Goal: Information Seeking & Learning: Check status

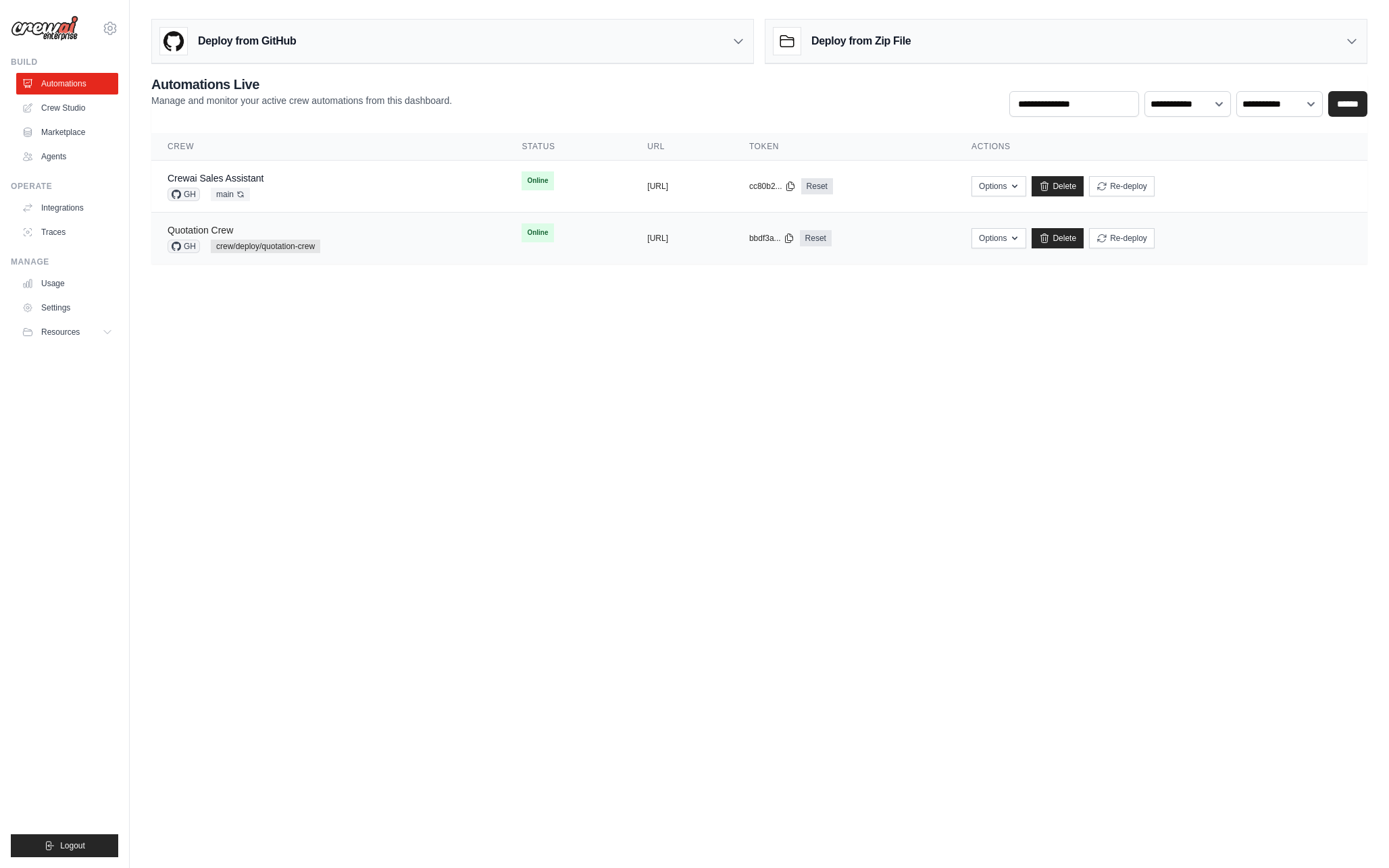
click at [228, 231] on link "Quotation Crew" at bounding box center [200, 230] width 66 height 11
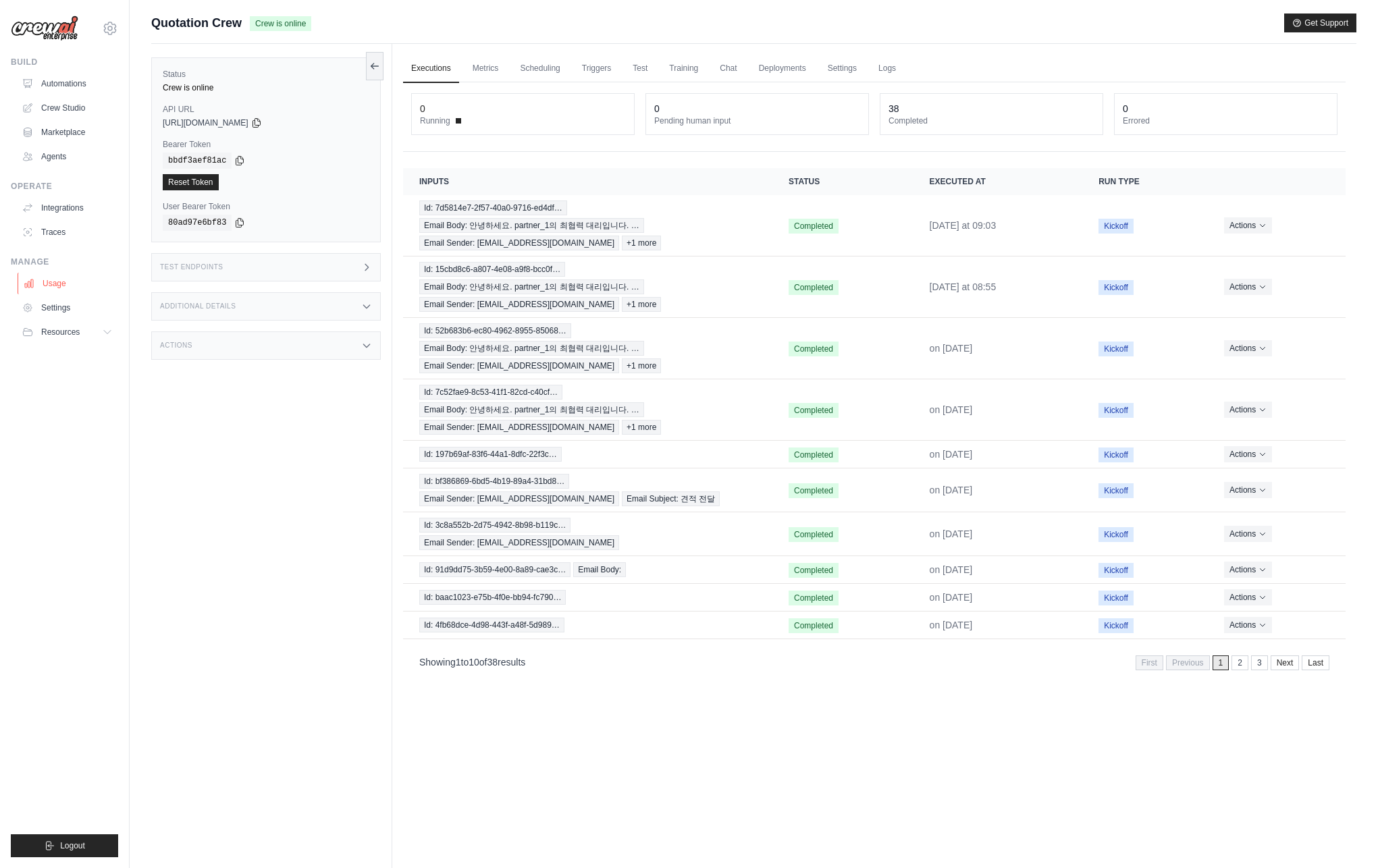
click at [99, 281] on link "Usage" at bounding box center [68, 283] width 102 height 21
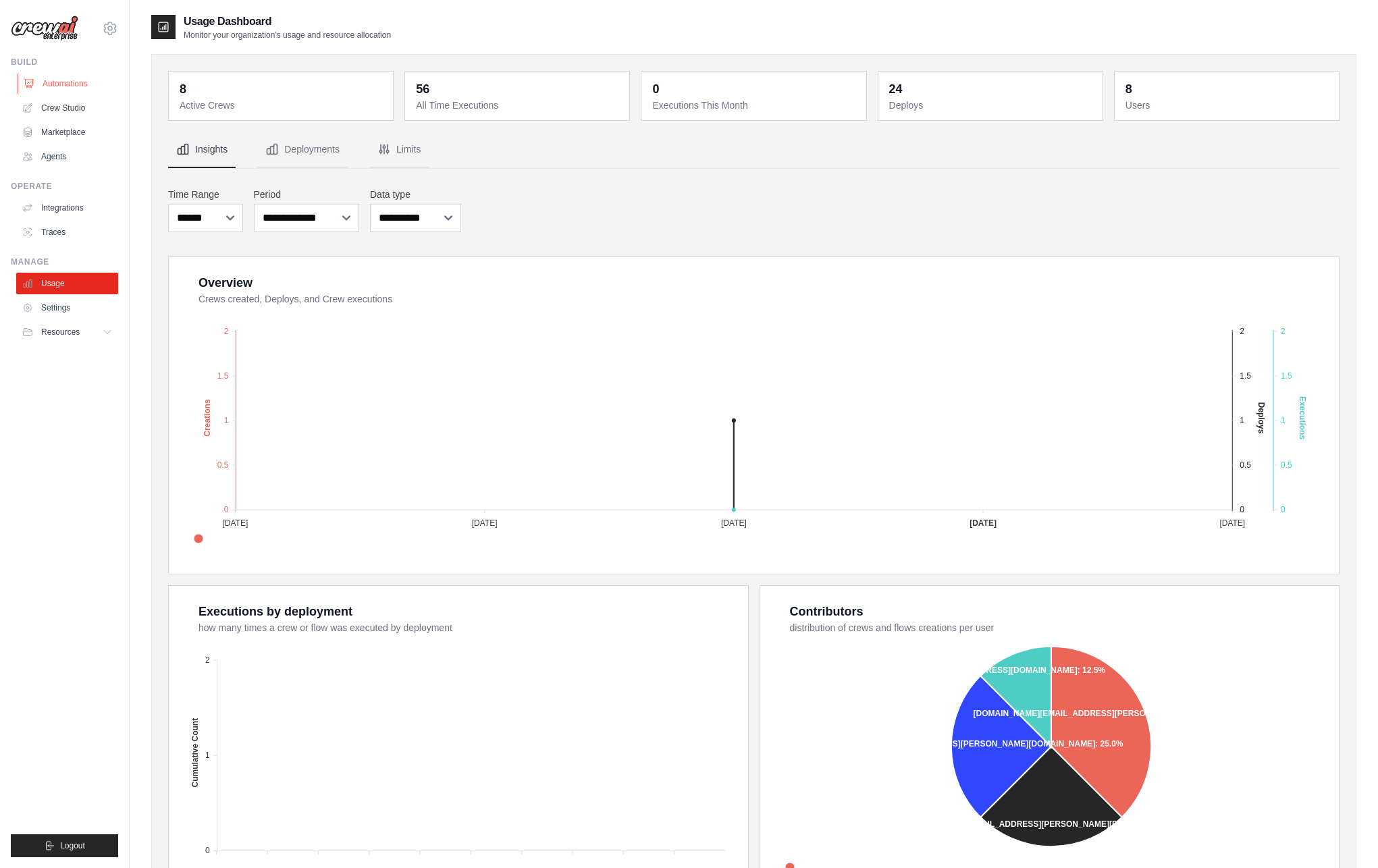
click at [77, 82] on link "Automations" at bounding box center [68, 84] width 102 height 21
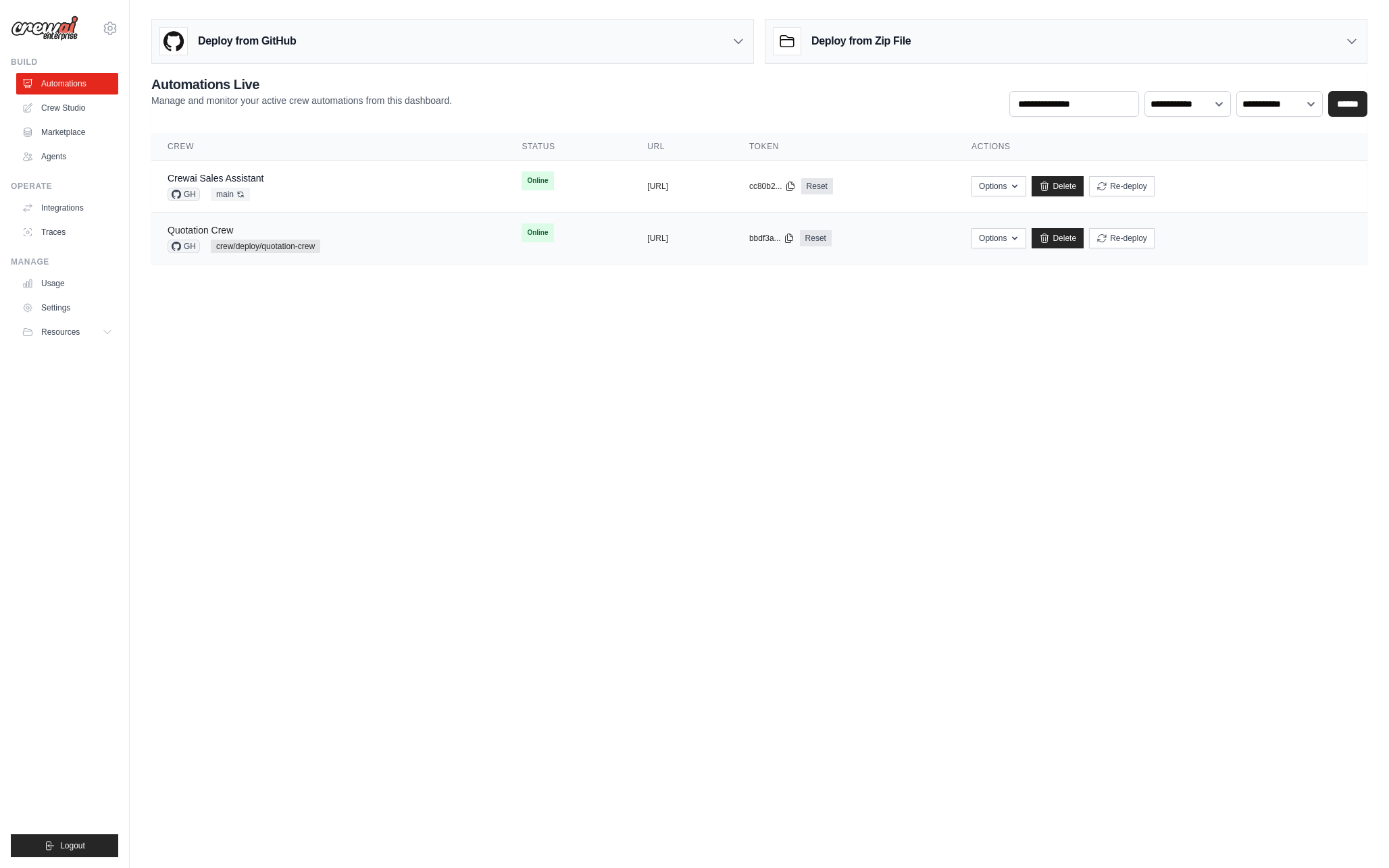
click at [223, 233] on link "Quotation Crew" at bounding box center [200, 230] width 66 height 11
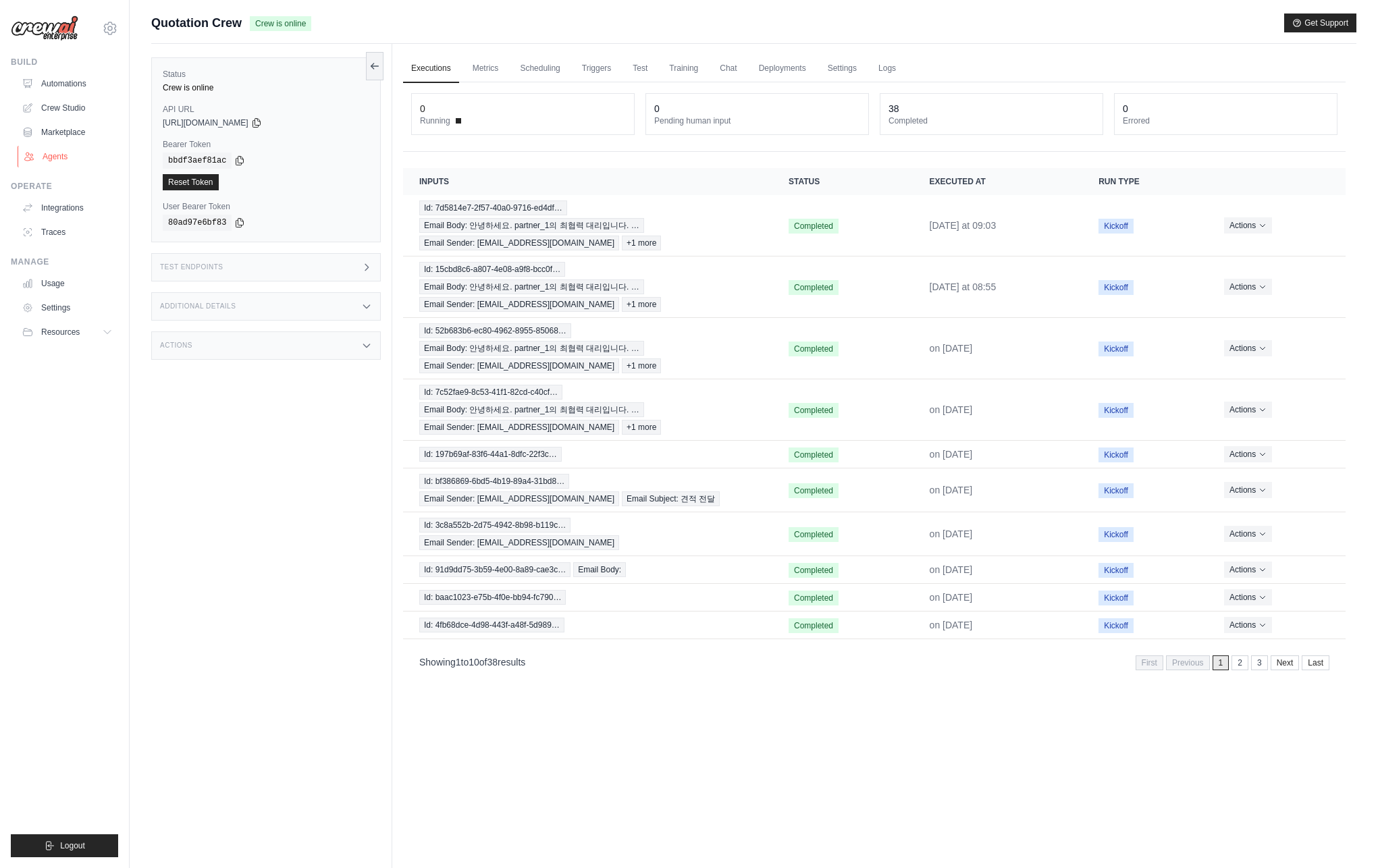
click at [65, 161] on link "Agents" at bounding box center [68, 156] width 102 height 21
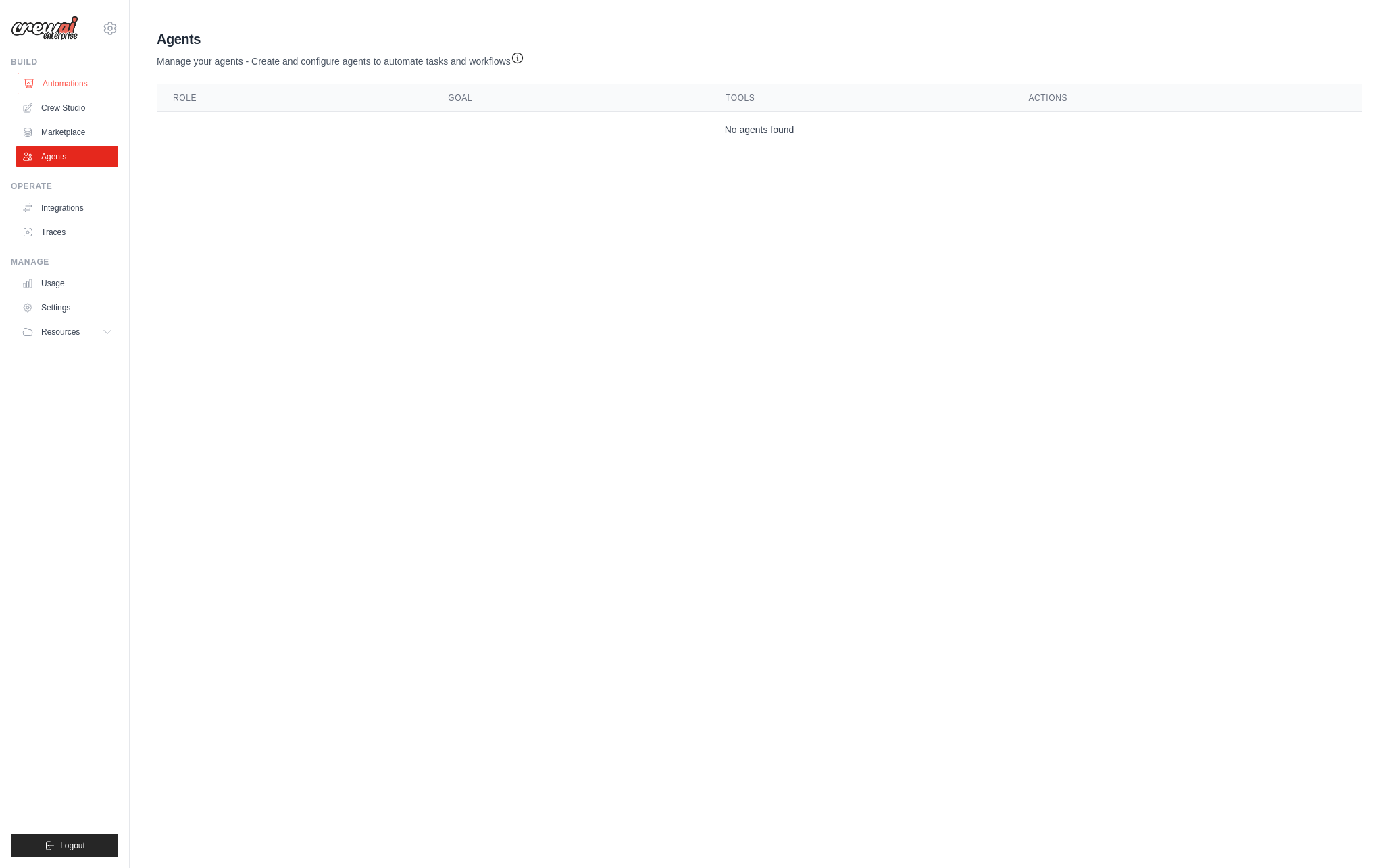
click at [67, 76] on link "Automations" at bounding box center [68, 84] width 102 height 21
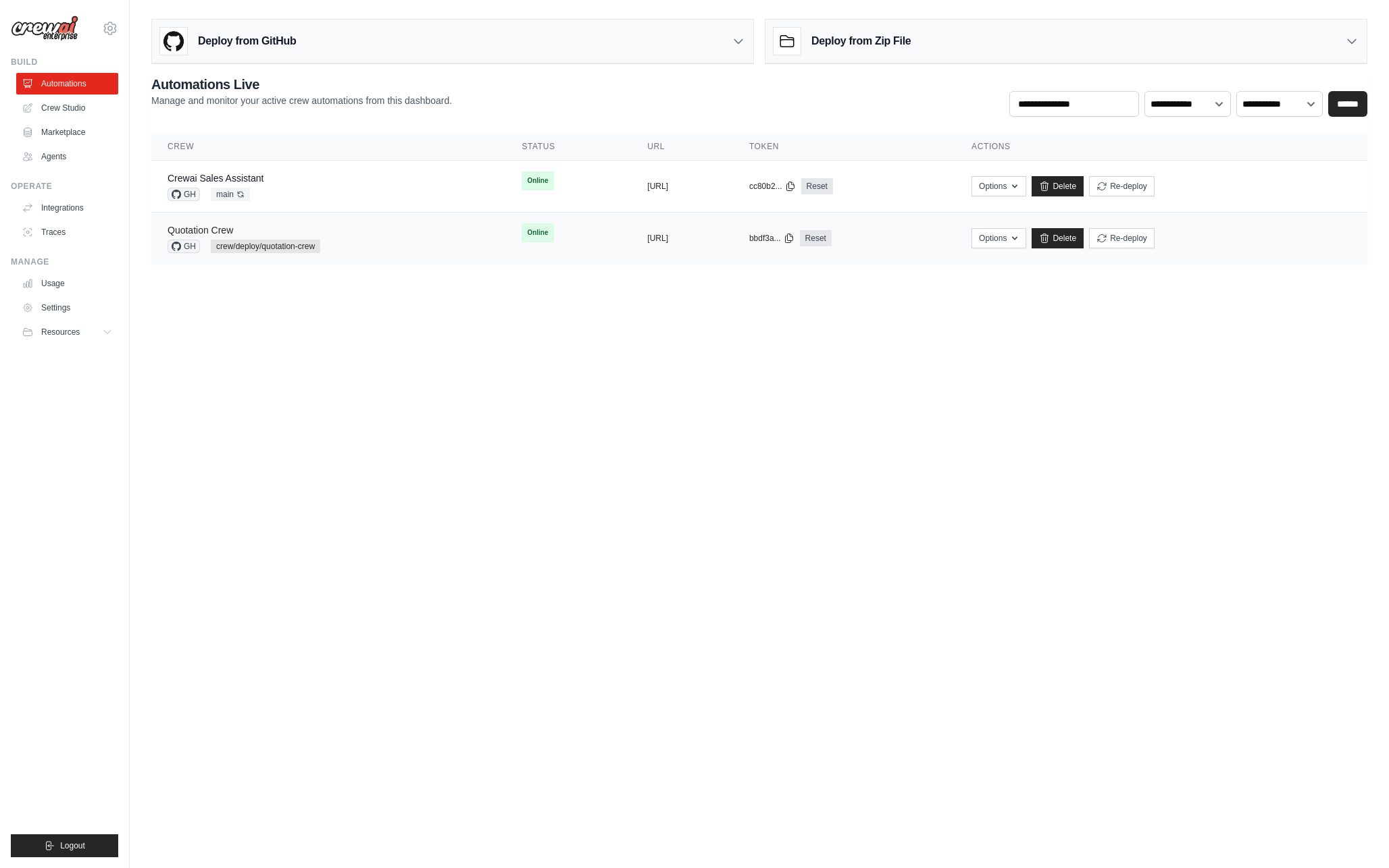
click at [223, 228] on link "Quotation Crew" at bounding box center [200, 230] width 66 height 11
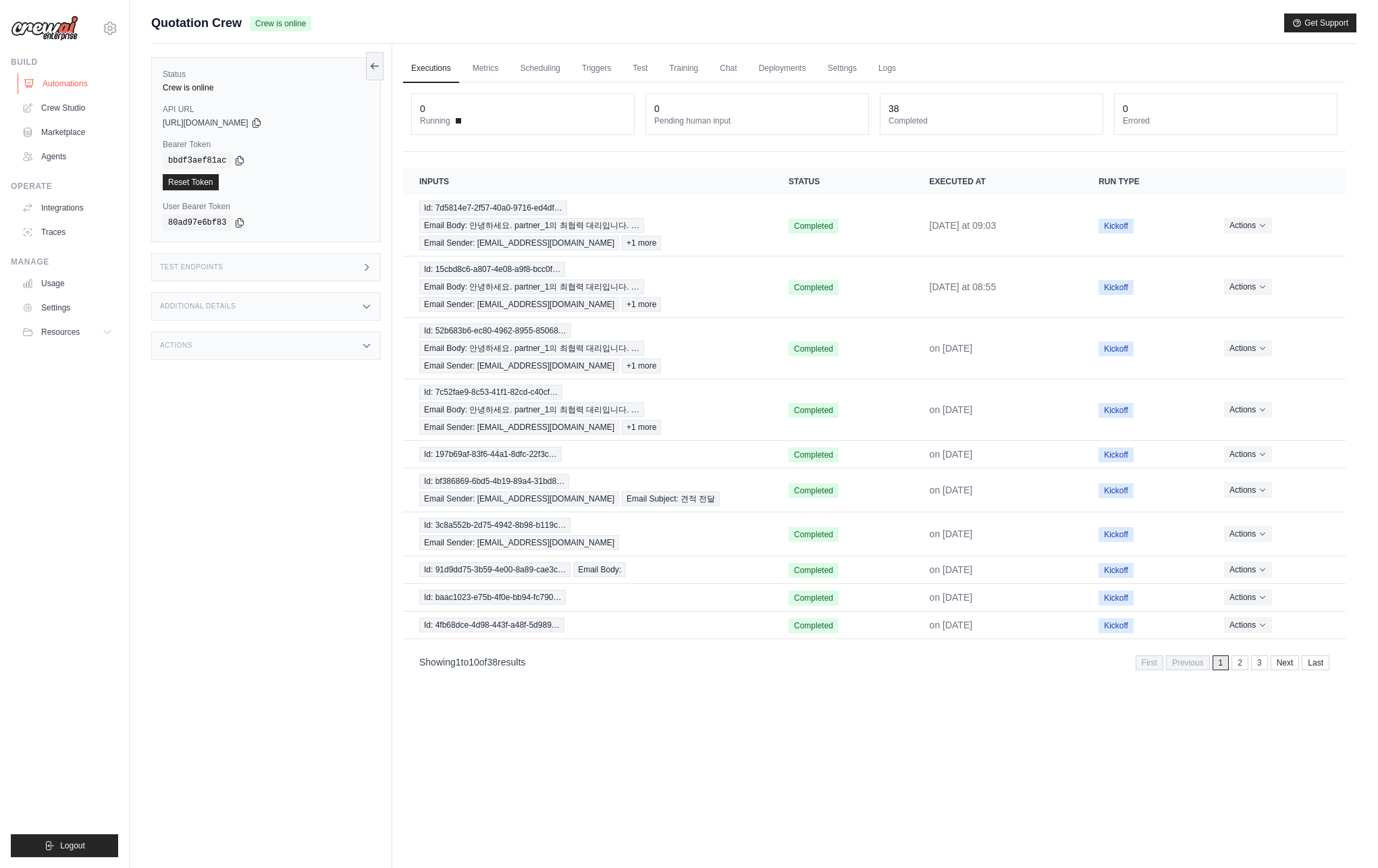
click at [64, 84] on link "Automations" at bounding box center [68, 84] width 102 height 21
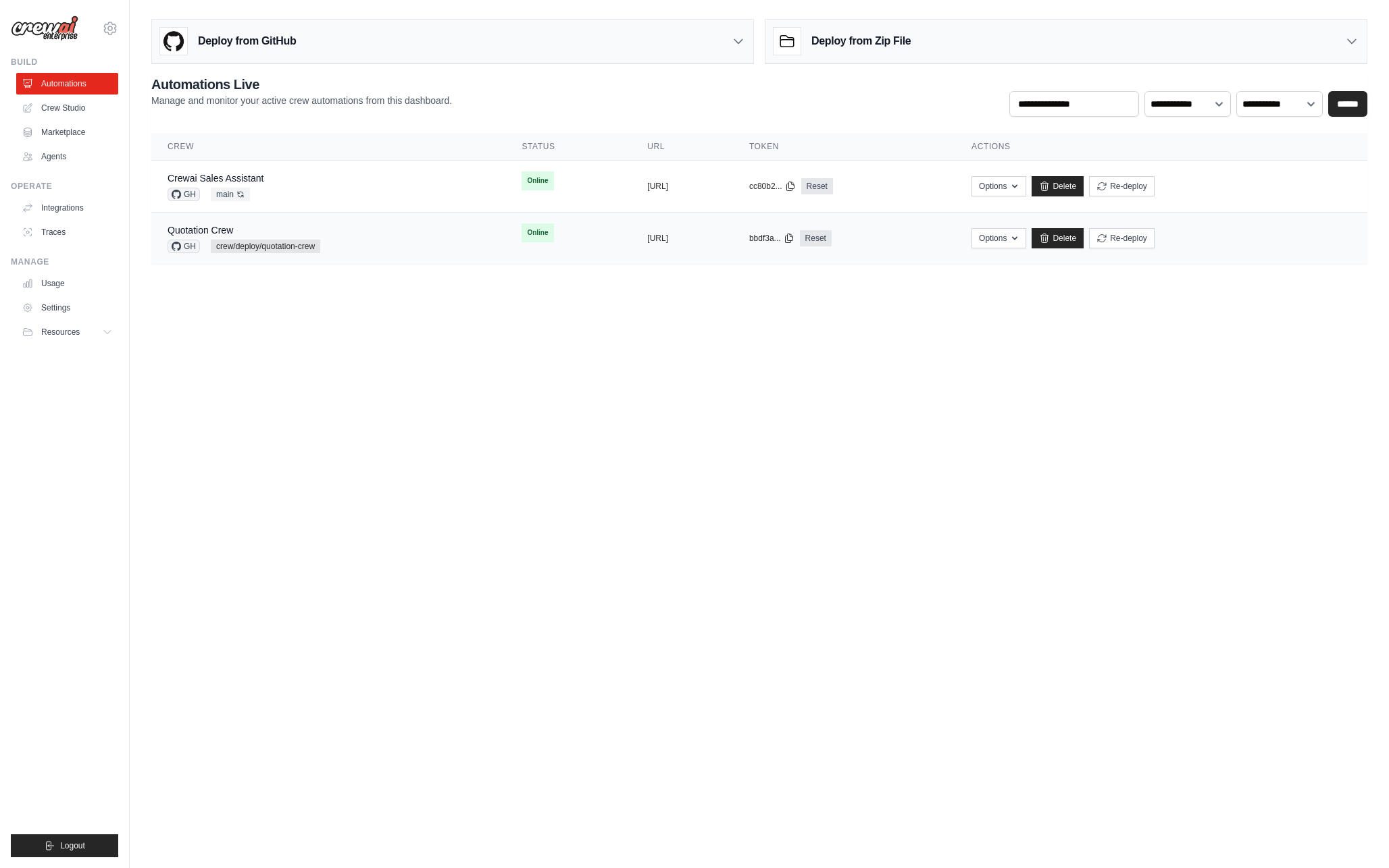
click at [521, 236] on span "Online" at bounding box center [537, 232] width 32 height 19
click at [192, 246] on span "GH" at bounding box center [183, 246] width 32 height 13
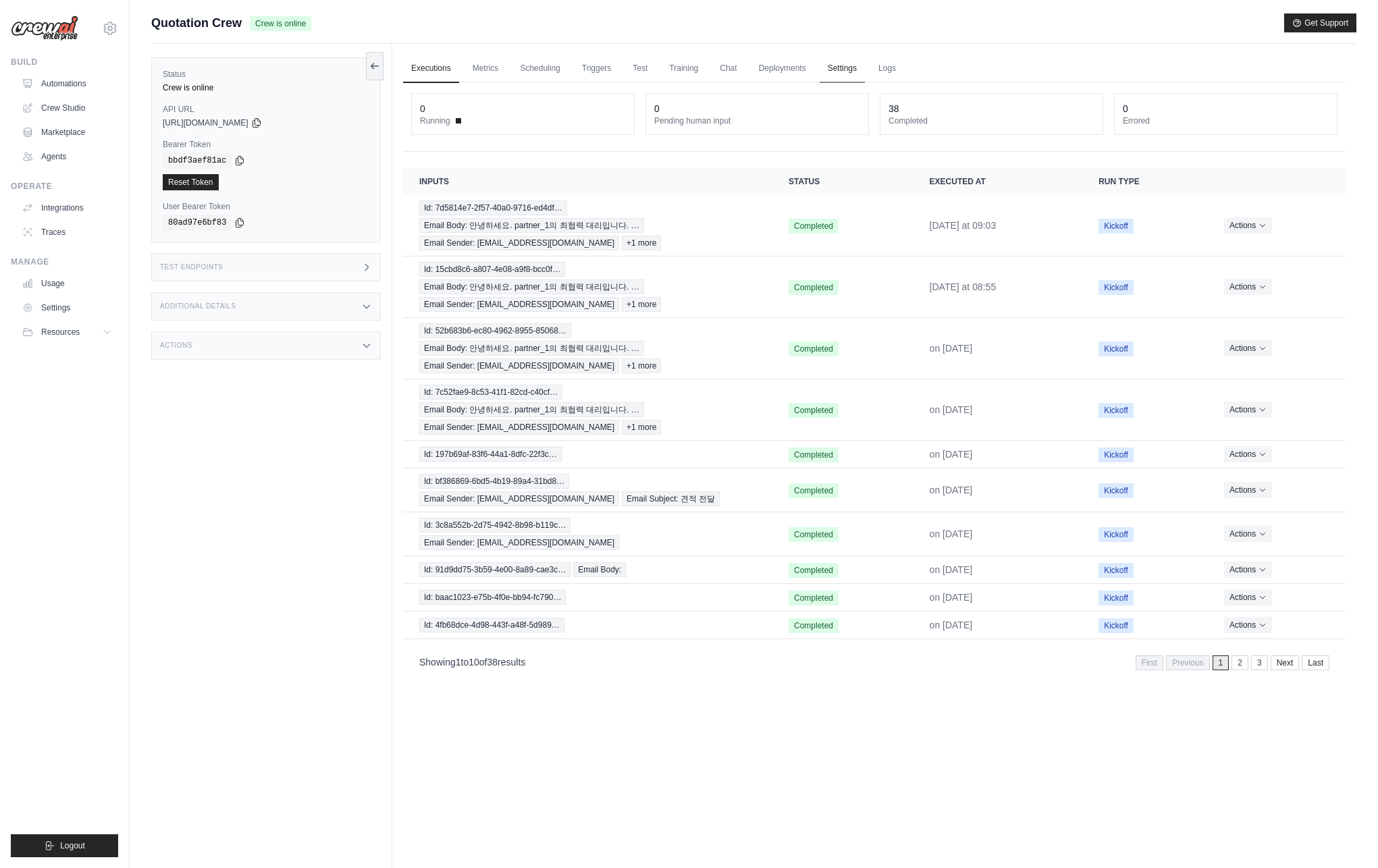
click at [851, 66] on link "Settings" at bounding box center [842, 68] width 45 height 28
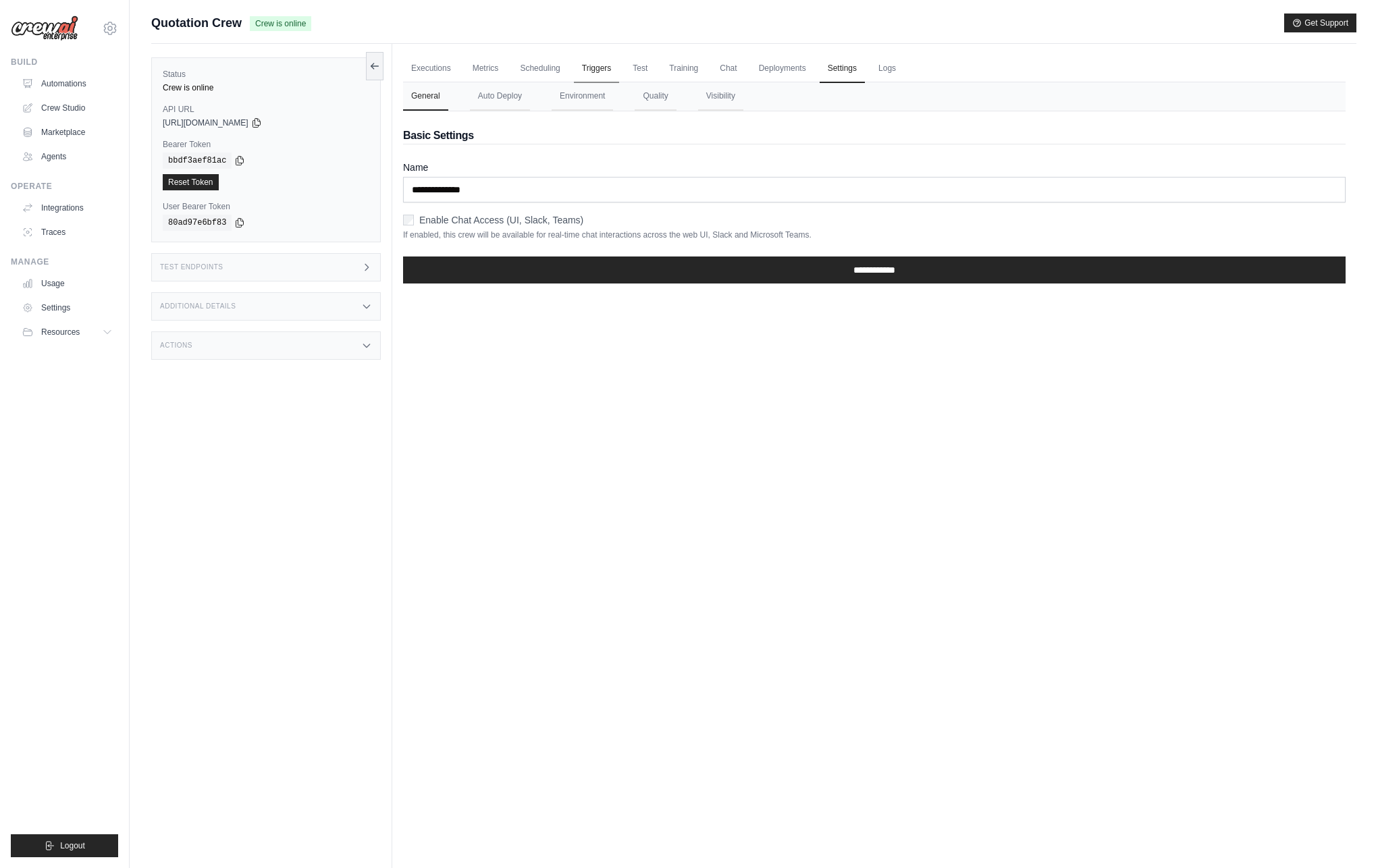
click at [598, 76] on link "Triggers" at bounding box center [597, 68] width 46 height 28
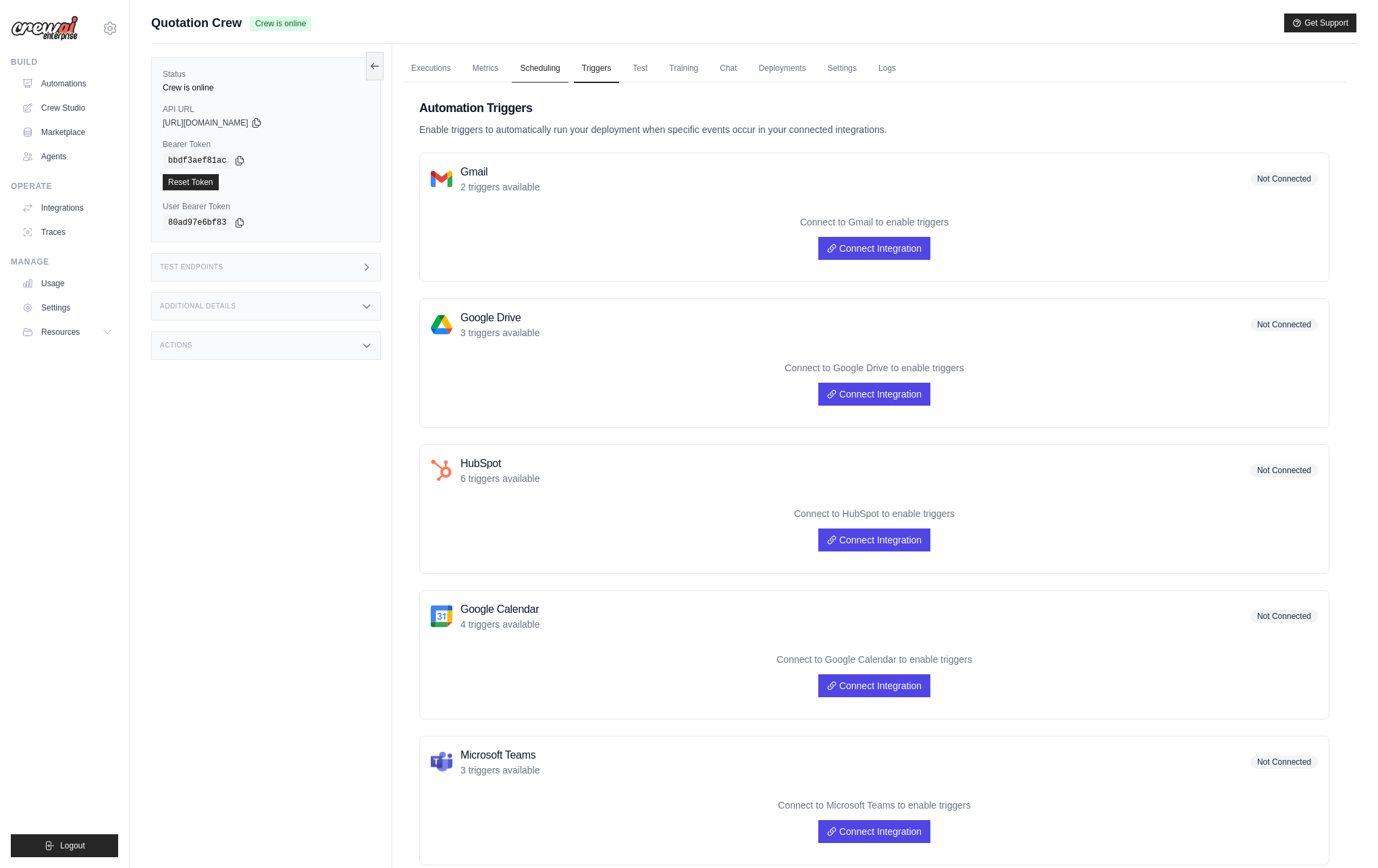
click at [533, 70] on link "Scheduling" at bounding box center [540, 68] width 56 height 28
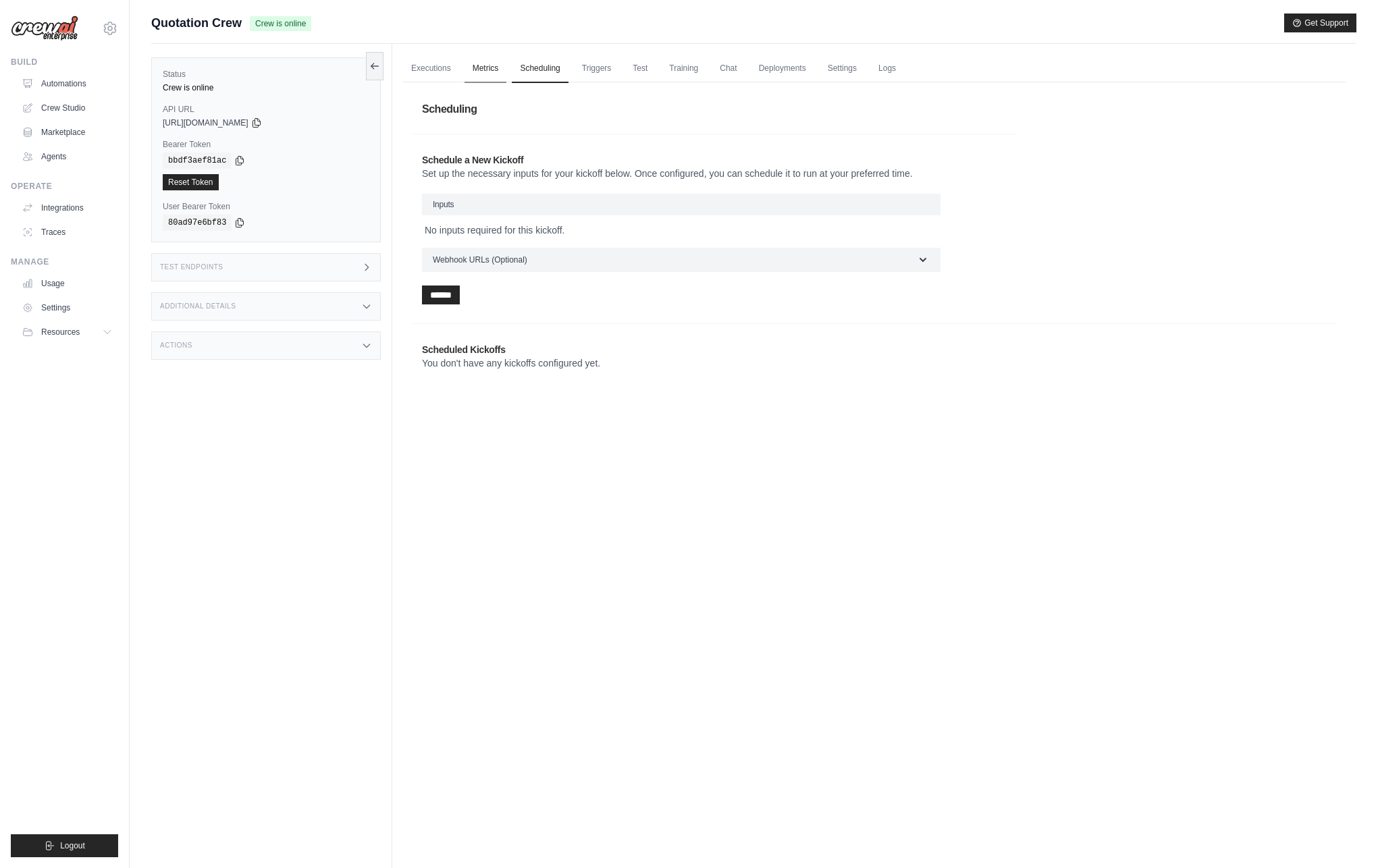
click at [483, 77] on link "Metrics" at bounding box center [486, 68] width 43 height 28
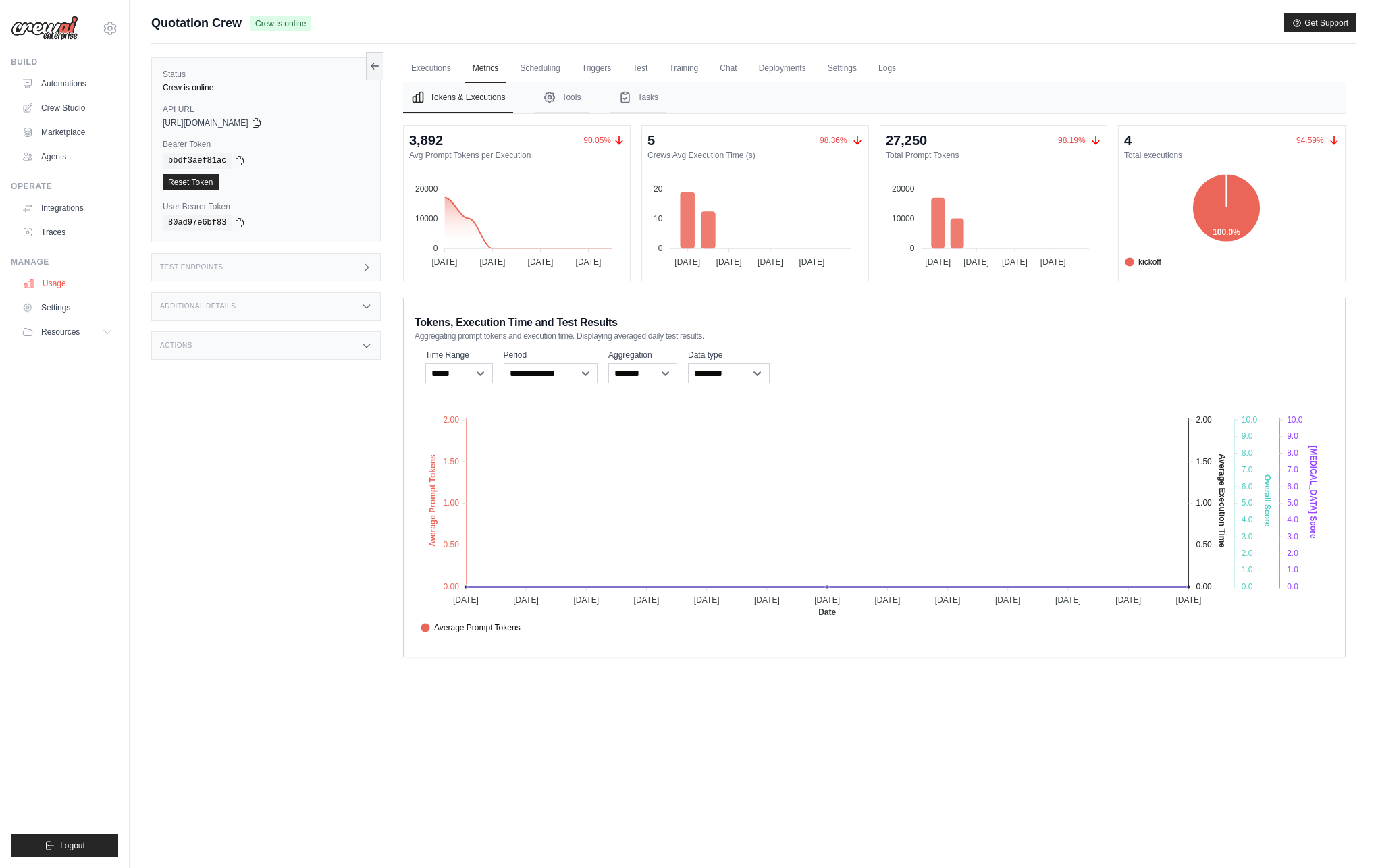
click at [69, 287] on link "Usage" at bounding box center [68, 283] width 102 height 21
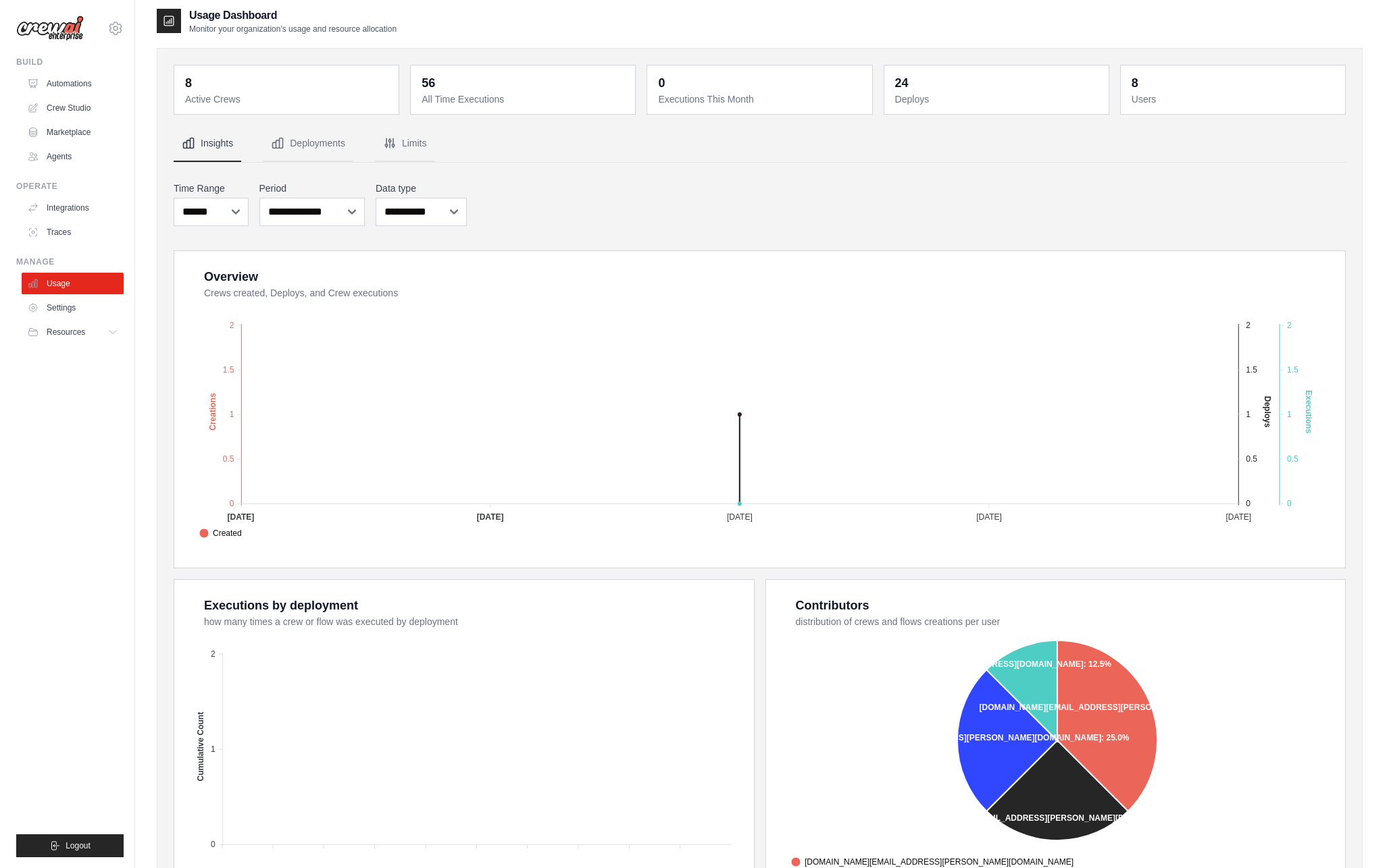
scroll to position [1, 0]
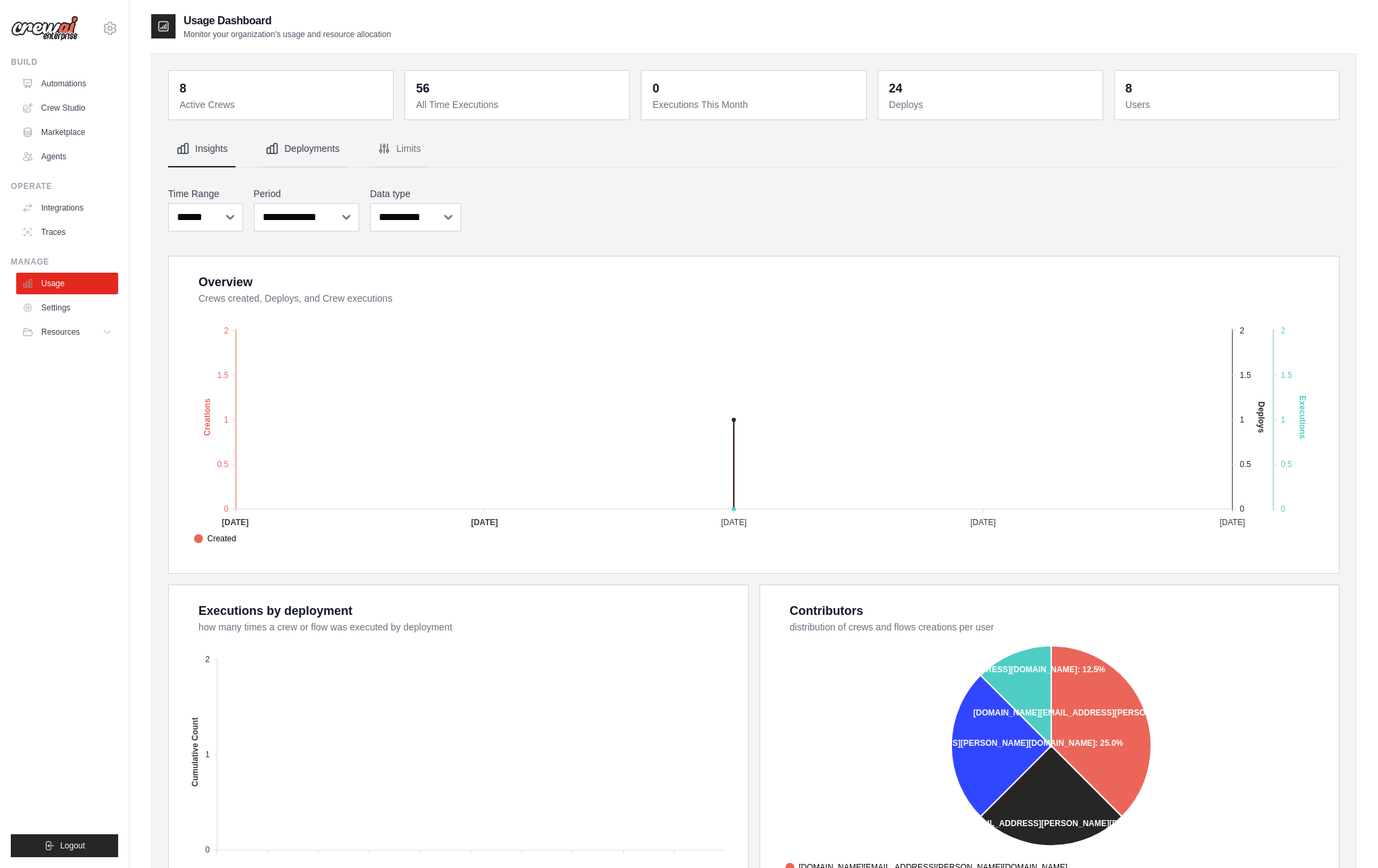
click at [309, 159] on button "Deployments" at bounding box center [302, 149] width 91 height 36
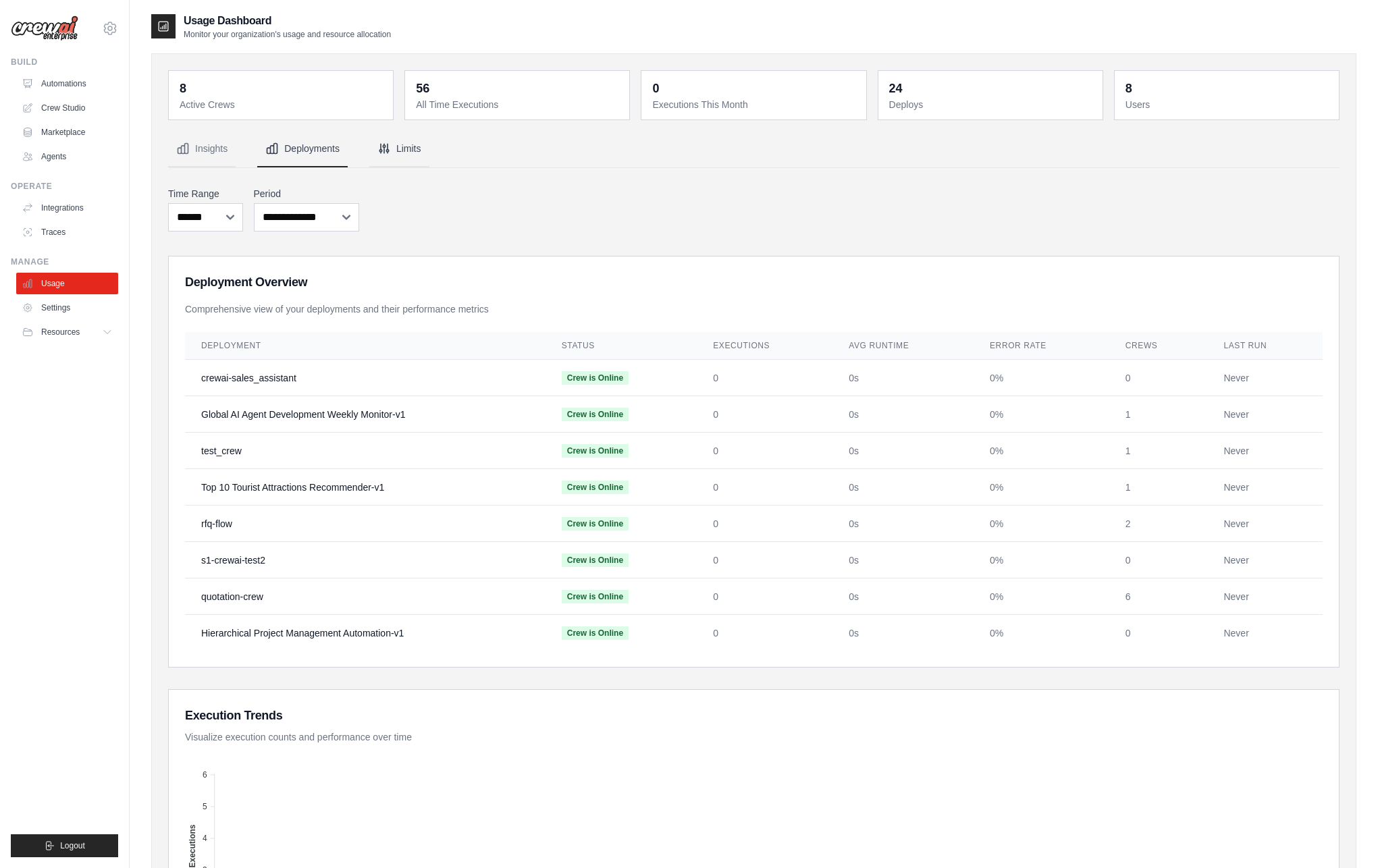
click at [422, 143] on button "Limits" at bounding box center [399, 149] width 60 height 36
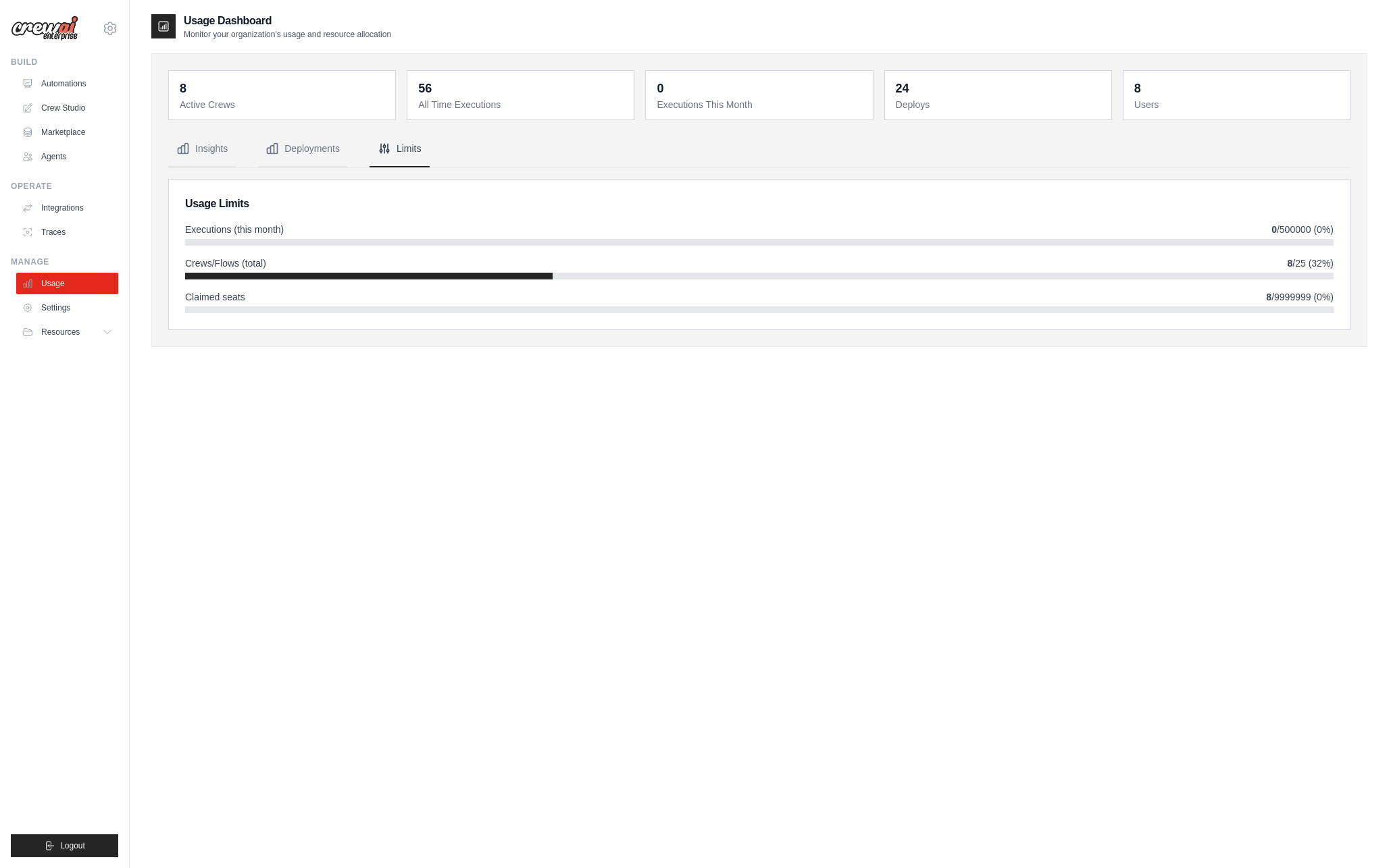
click at [1142, 91] on dd "8" at bounding box center [1237, 88] width 208 height 19
click at [886, 102] on div "24 Deploys" at bounding box center [998, 95] width 227 height 49
click at [759, 114] on div "0 Executions This Month" at bounding box center [759, 95] width 227 height 49
click at [587, 133] on nav "Insights Deployments Limits" at bounding box center [759, 149] width 1182 height 36
click at [256, 274] on div at bounding box center [369, 276] width 367 height 7
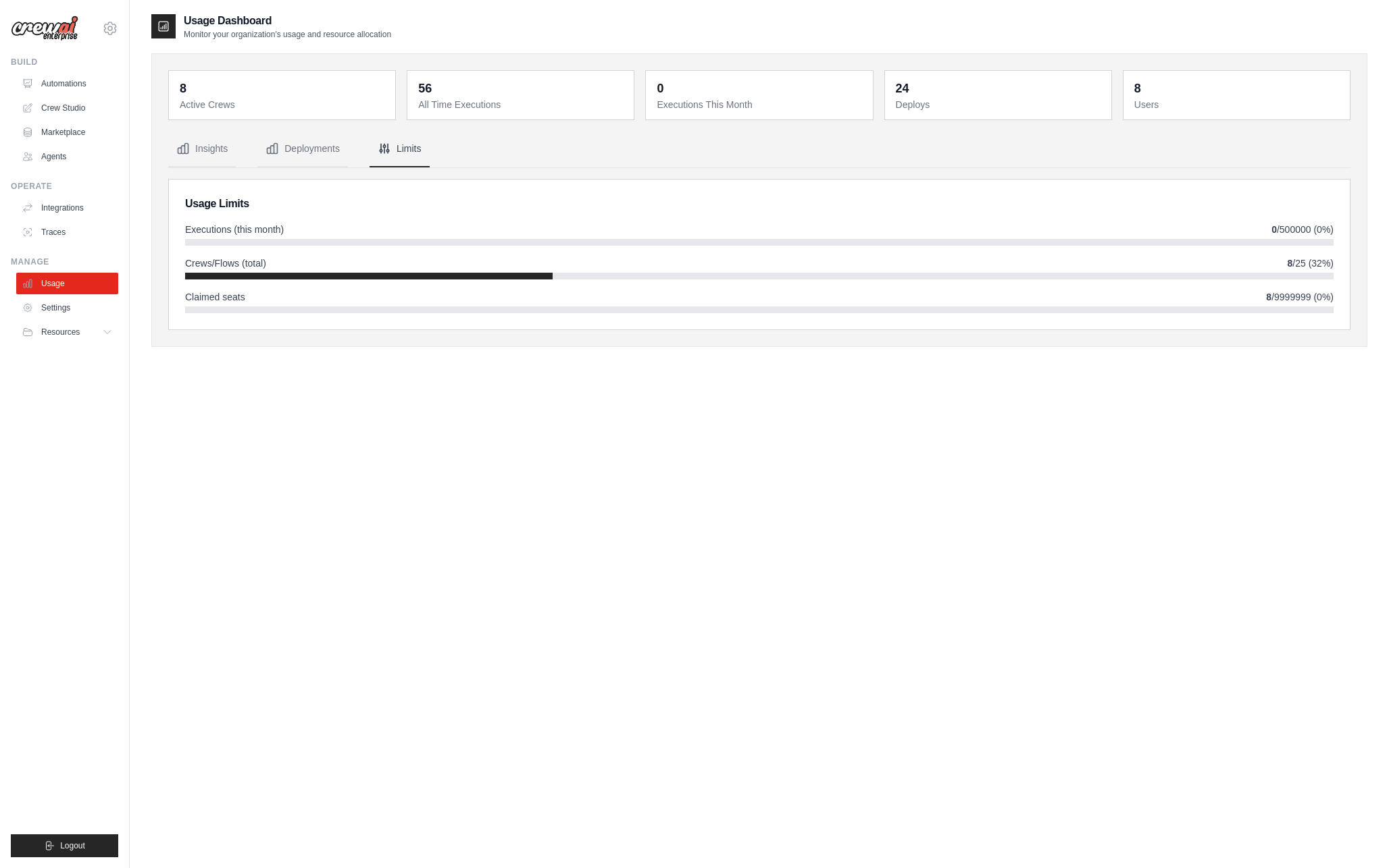
click at [302, 114] on div "8 Active Crews" at bounding box center [282, 95] width 227 height 49
click at [306, 149] on button "Deployments" at bounding box center [302, 149] width 91 height 36
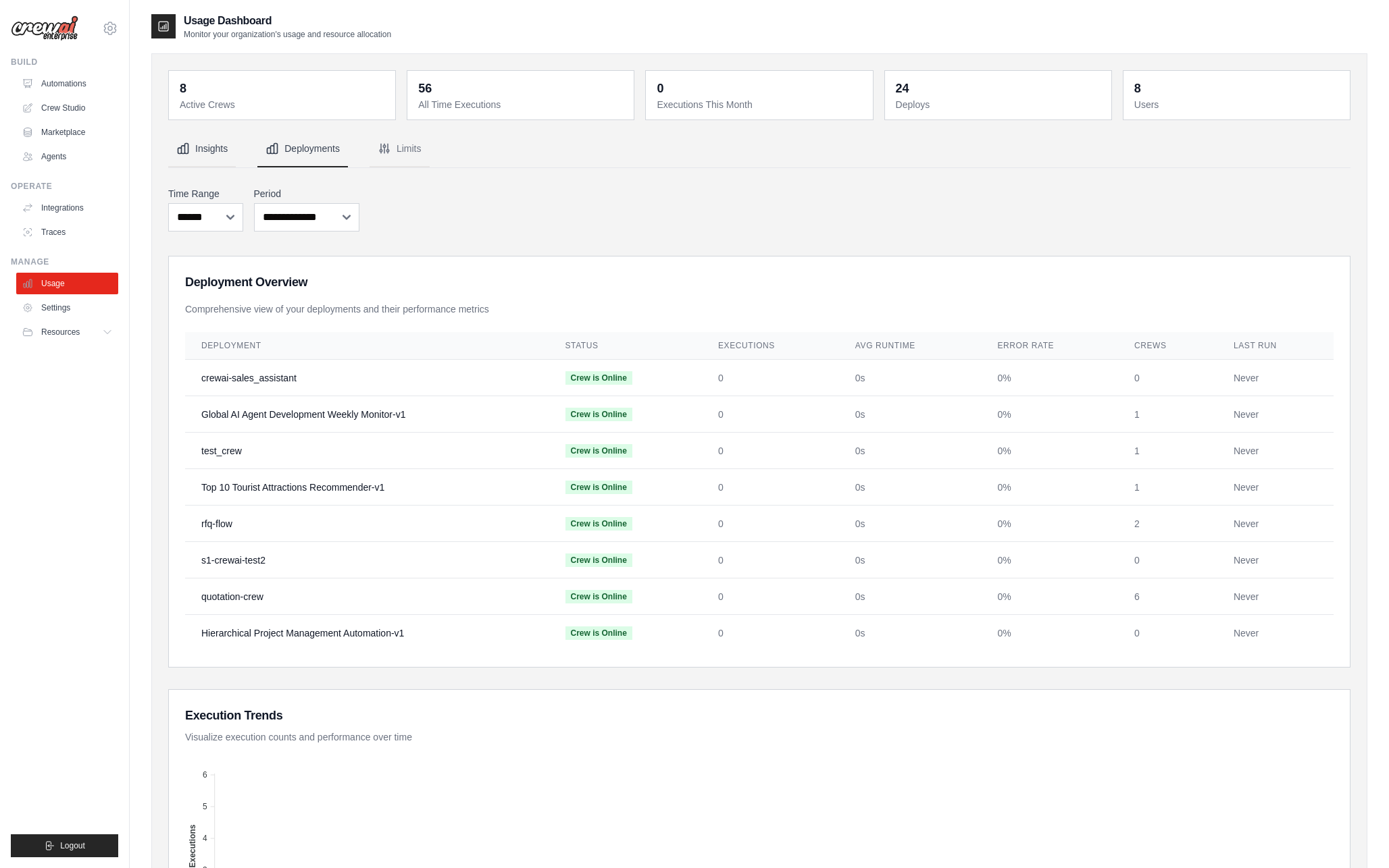
click at [232, 160] on button "Insights" at bounding box center [202, 149] width 68 height 36
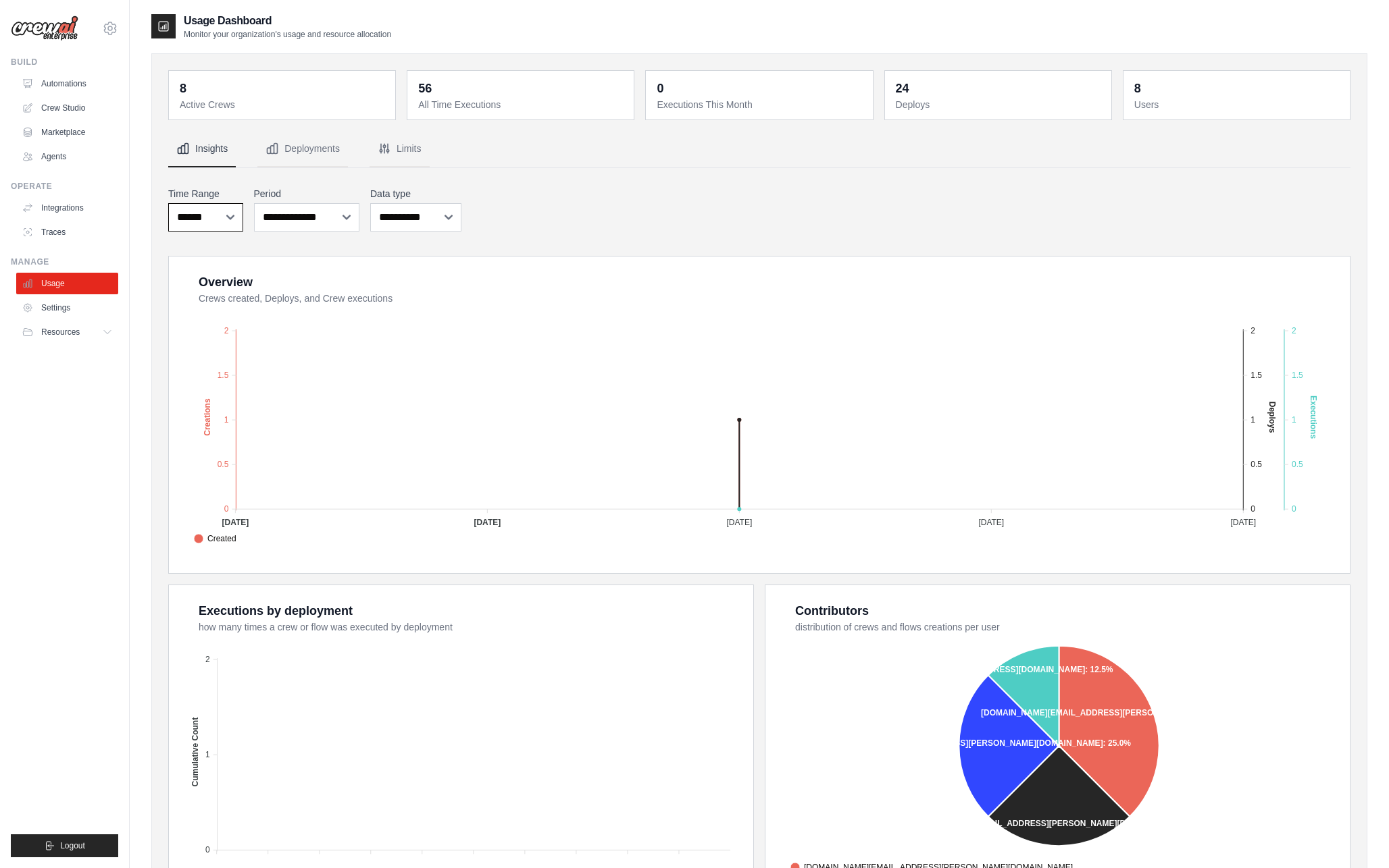
click at [227, 219] on select "***** ****** *******" at bounding box center [205, 217] width 75 height 28
click at [318, 211] on select "**********" at bounding box center [306, 217] width 106 height 28
select select "**********"
click at [254, 203] on select "**********" at bounding box center [306, 217] width 106 height 28
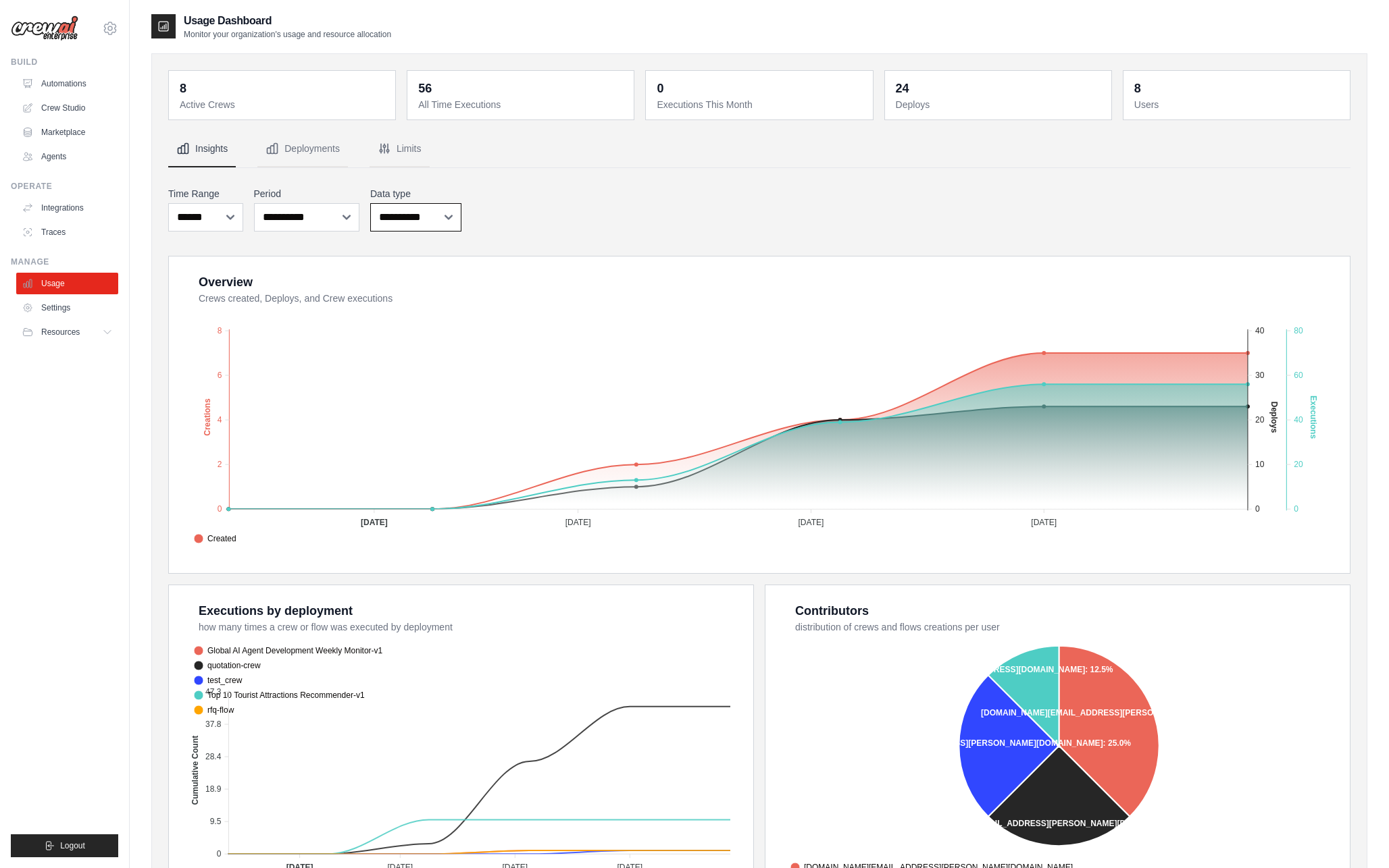
click at [447, 218] on select "**********" at bounding box center [415, 217] width 91 height 28
select select "***"
click at [370, 203] on select "**********" at bounding box center [415, 217] width 91 height 28
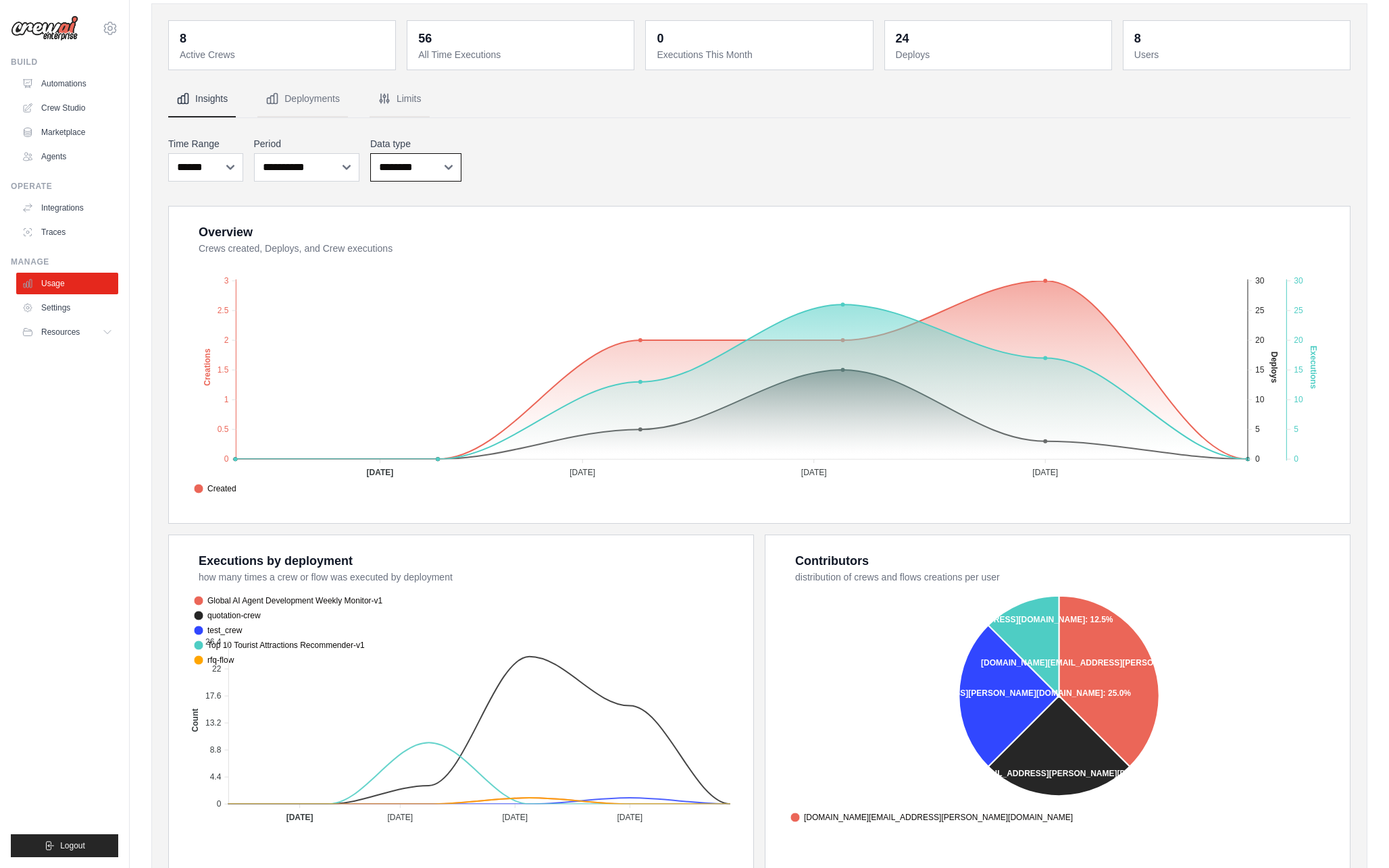
scroll to position [0, 0]
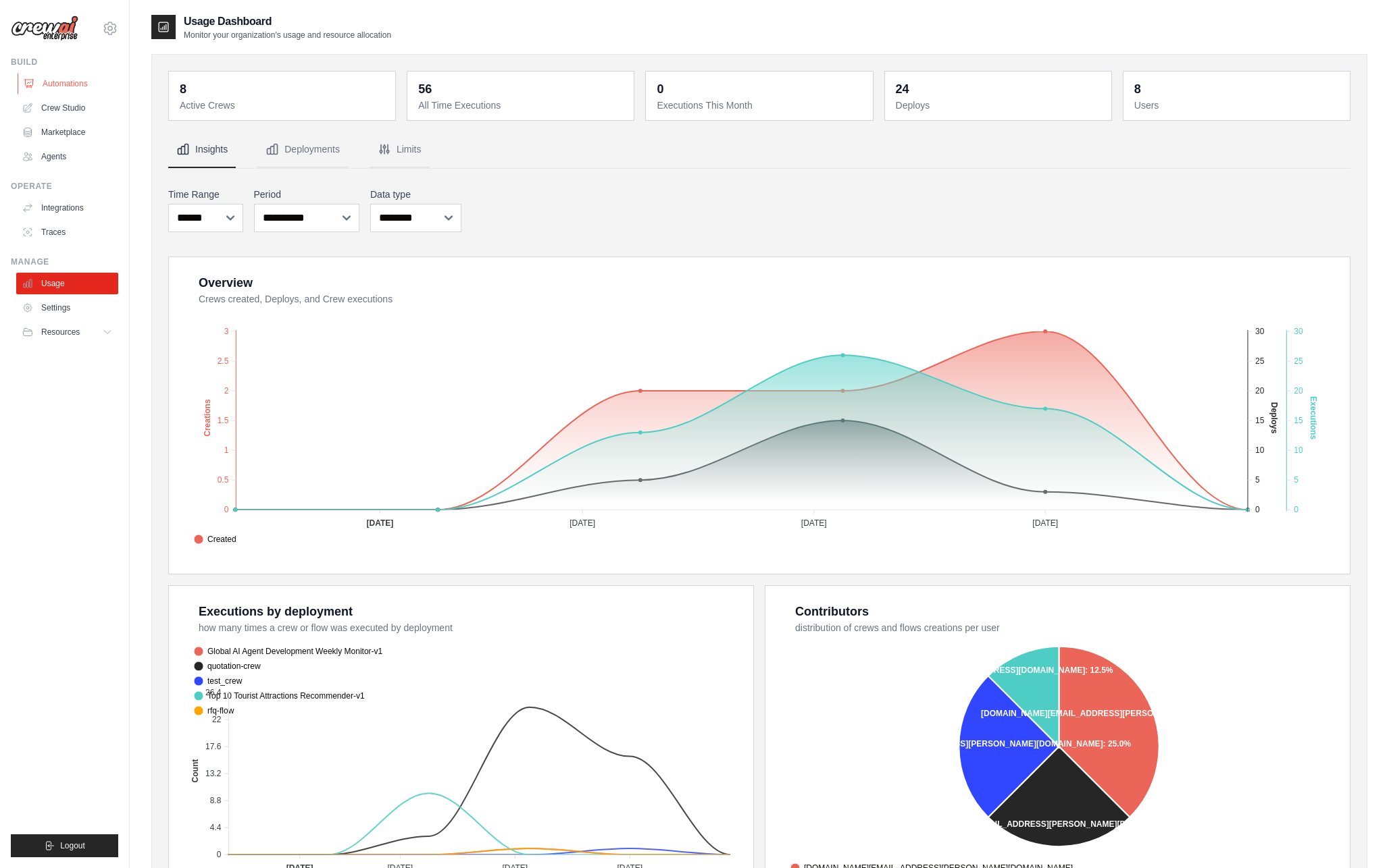
click at [84, 86] on link "Automations" at bounding box center [68, 84] width 102 height 21
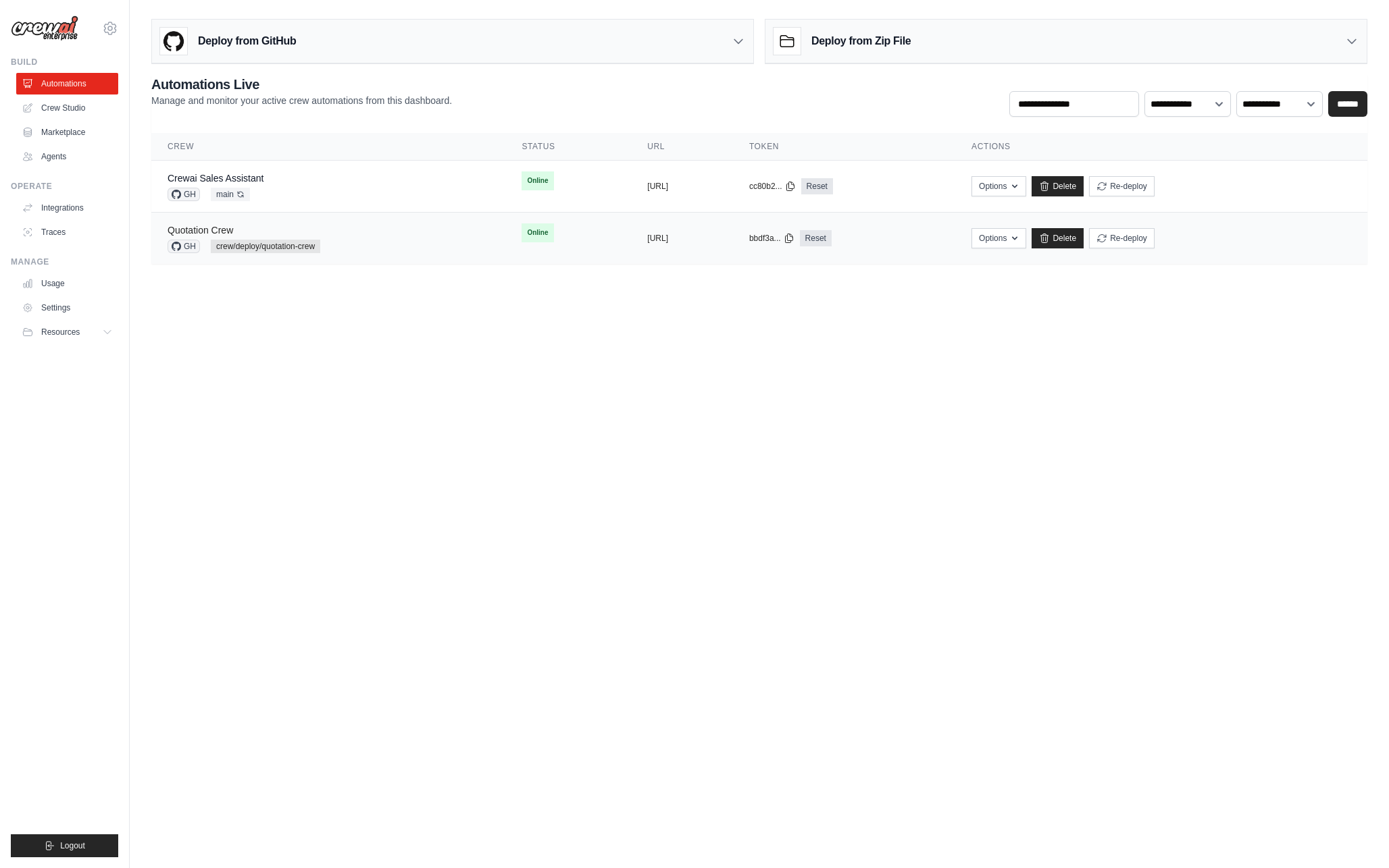
click at [217, 230] on link "Quotation Crew" at bounding box center [200, 230] width 66 height 11
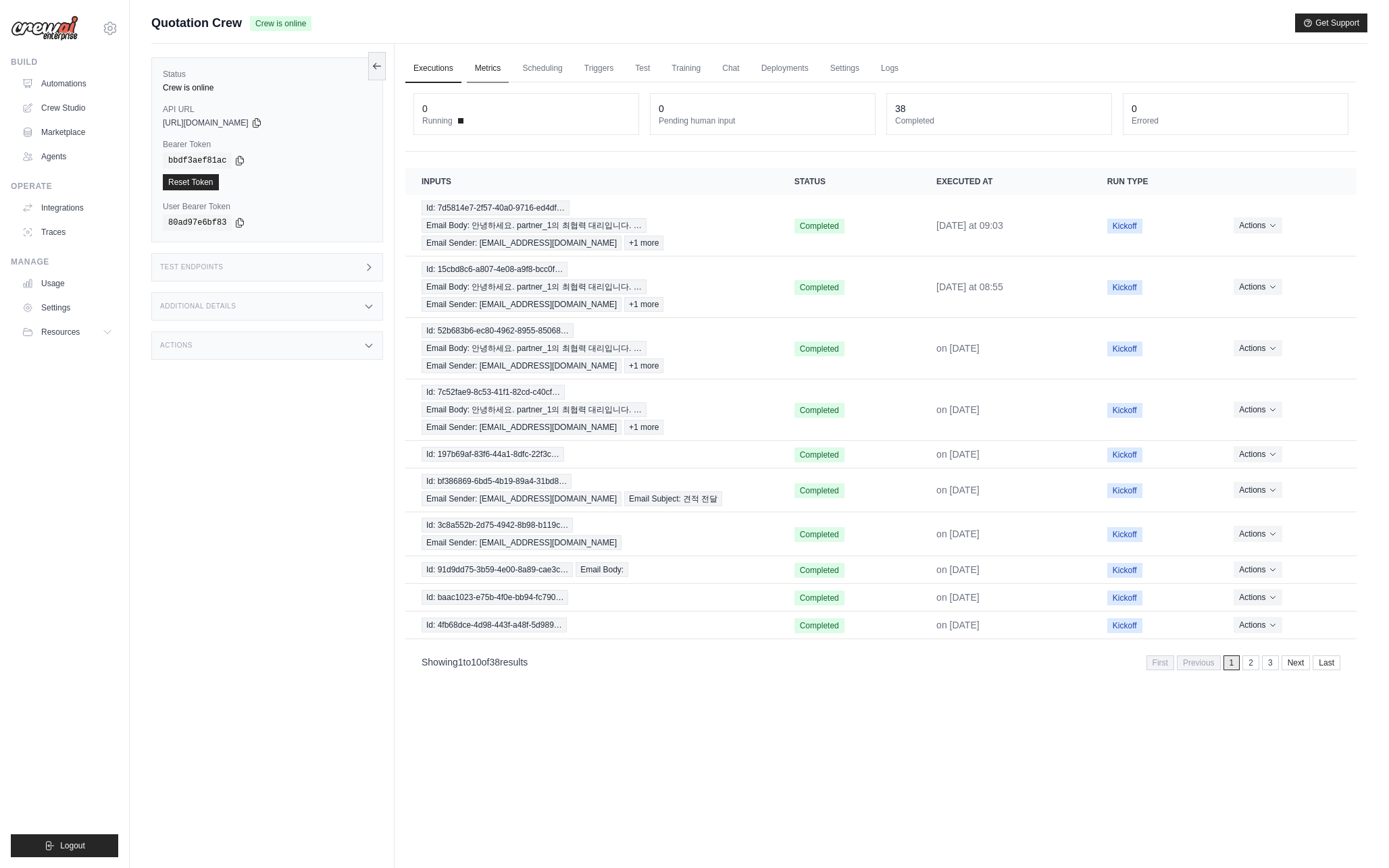
click at [484, 63] on link "Metrics" at bounding box center [489, 68] width 43 height 28
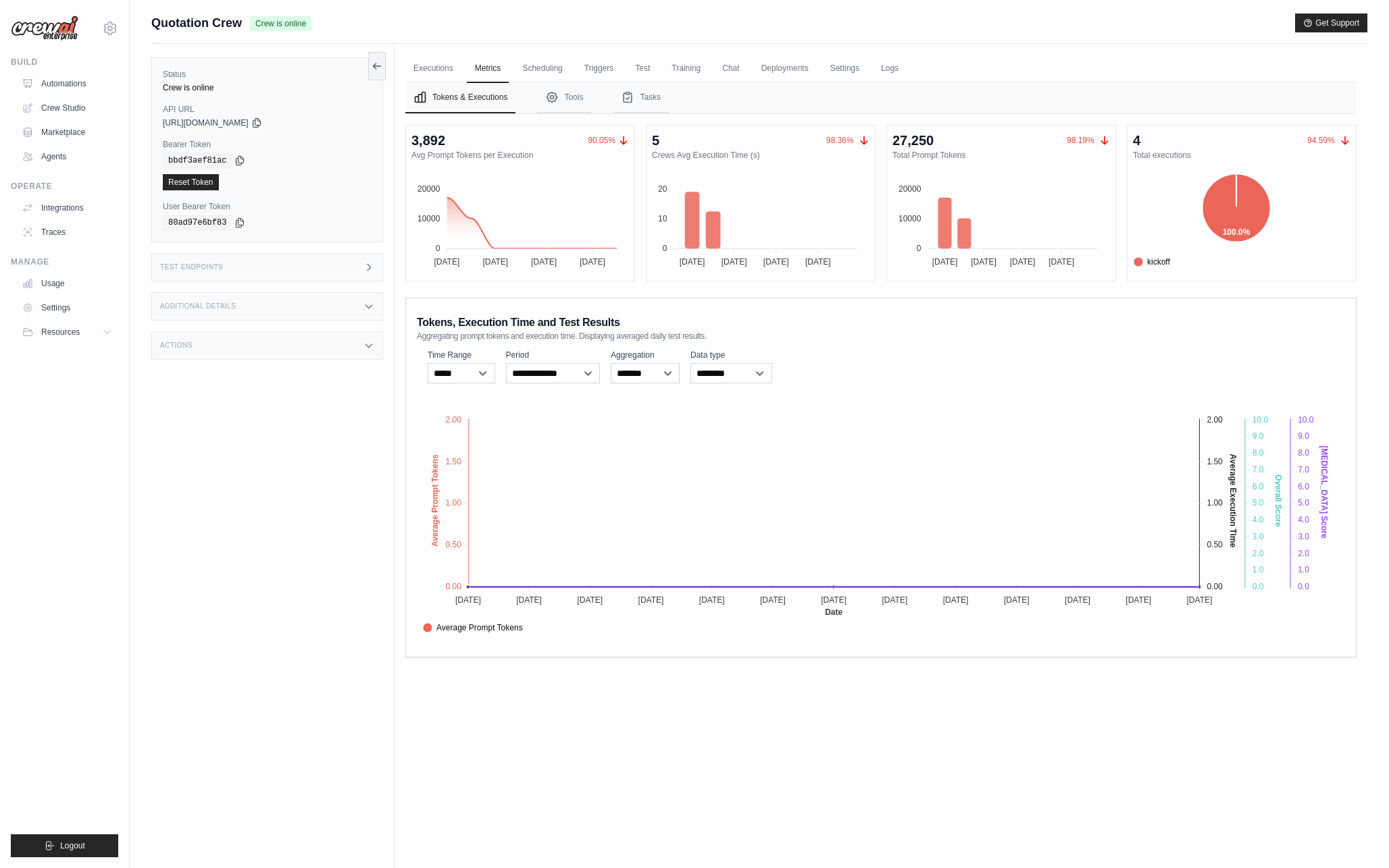
click at [850, 142] on span "98.36%" at bounding box center [840, 140] width 28 height 9
click at [1347, 142] on icon at bounding box center [1344, 141] width 7 height 9
click at [558, 105] on button "Tools" at bounding box center [564, 98] width 54 height 31
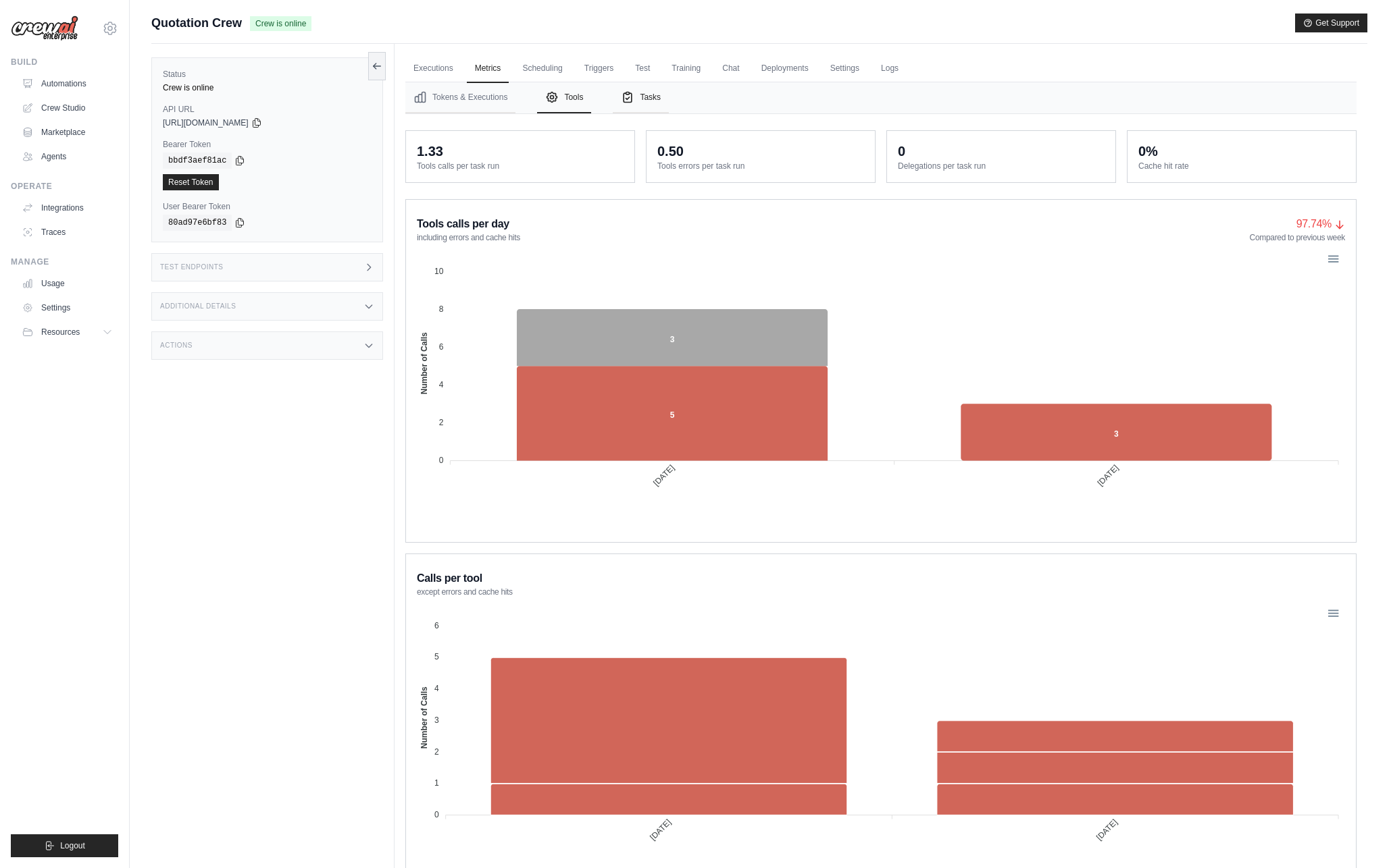
click at [639, 96] on button "Tasks" at bounding box center [641, 98] width 56 height 31
